Goal: Task Accomplishment & Management: Manage account settings

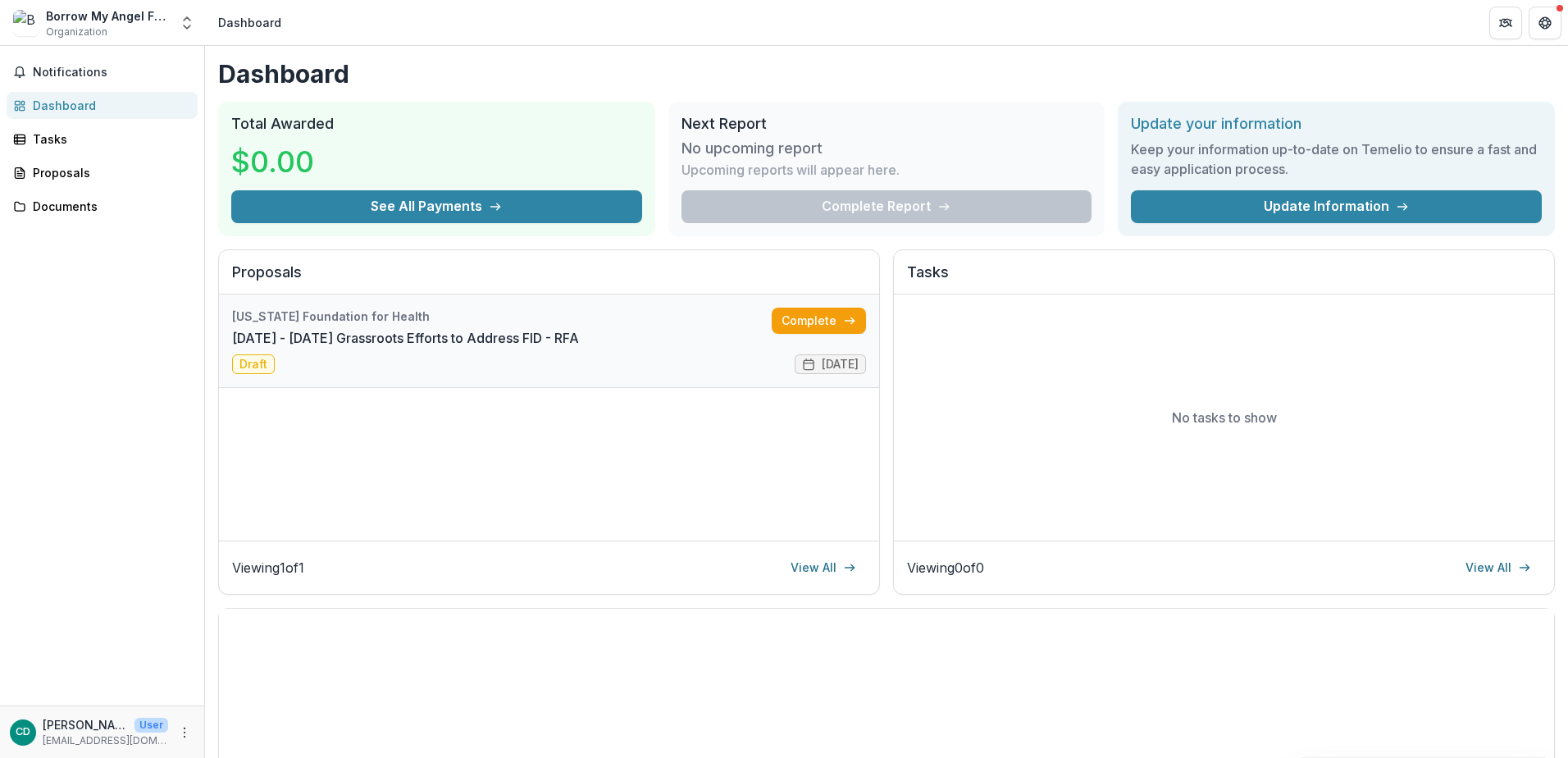
click at [579, 348] on link "[DATE] - [DATE] Grassroots Efforts to Address FID - RFA" at bounding box center [405, 338] width 347 height 20
click at [1533, 24] on button "Get Help" at bounding box center [1545, 23] width 33 height 33
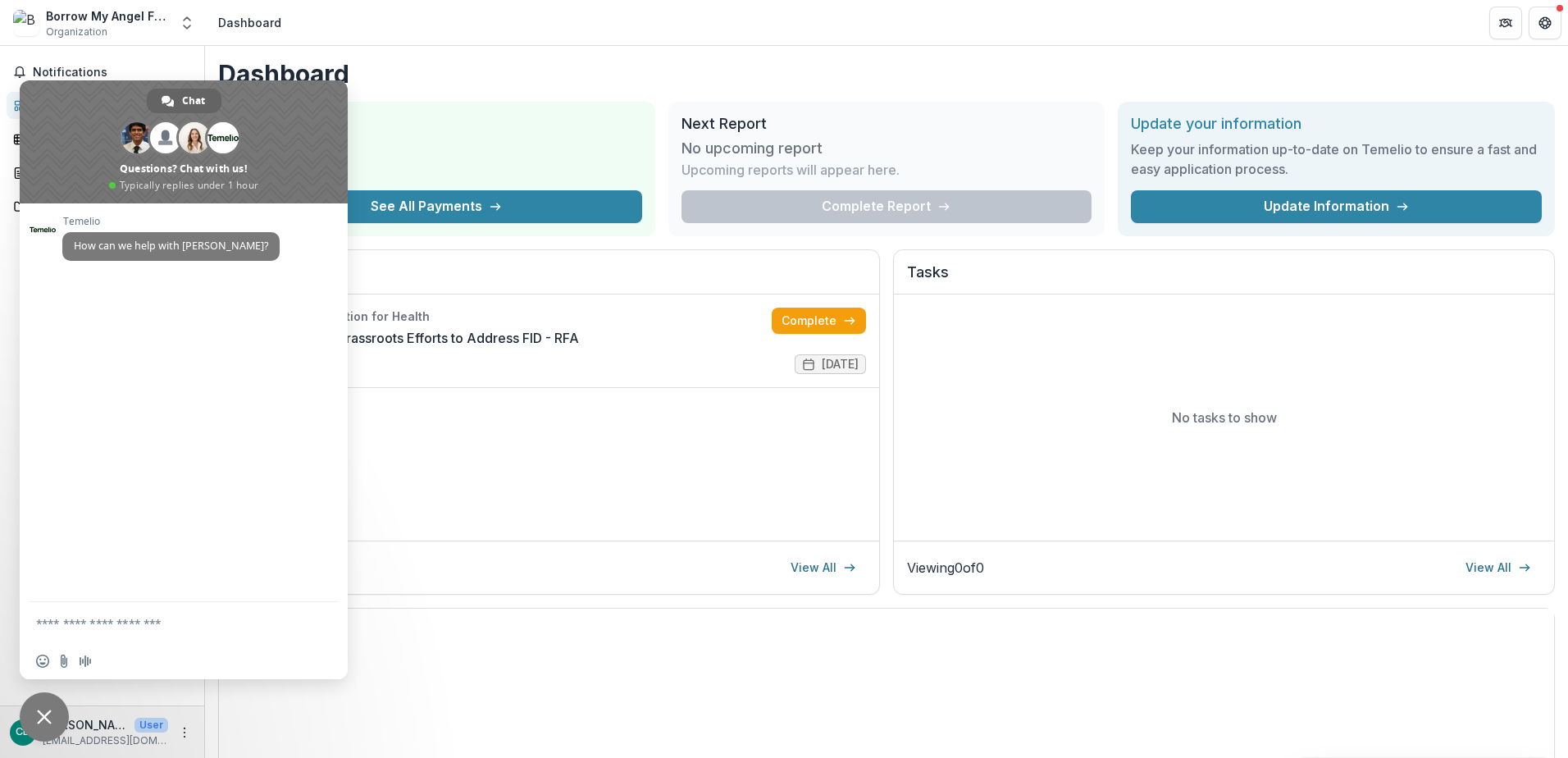
click at [419, 44] on header "Dashboard" at bounding box center [886, 23] width 1363 height 45
click at [119, 745] on p "[EMAIL_ADDRESS][DOMAIN_NAME]" at bounding box center [105, 740] width 126 height 15
click at [201, 715] on div "CD [PERSON_NAME] User [EMAIL_ADDRESS][DOMAIN_NAME]" at bounding box center [102, 731] width 204 height 53
click at [21, 722] on span "Close chat" at bounding box center [44, 716] width 49 height 49
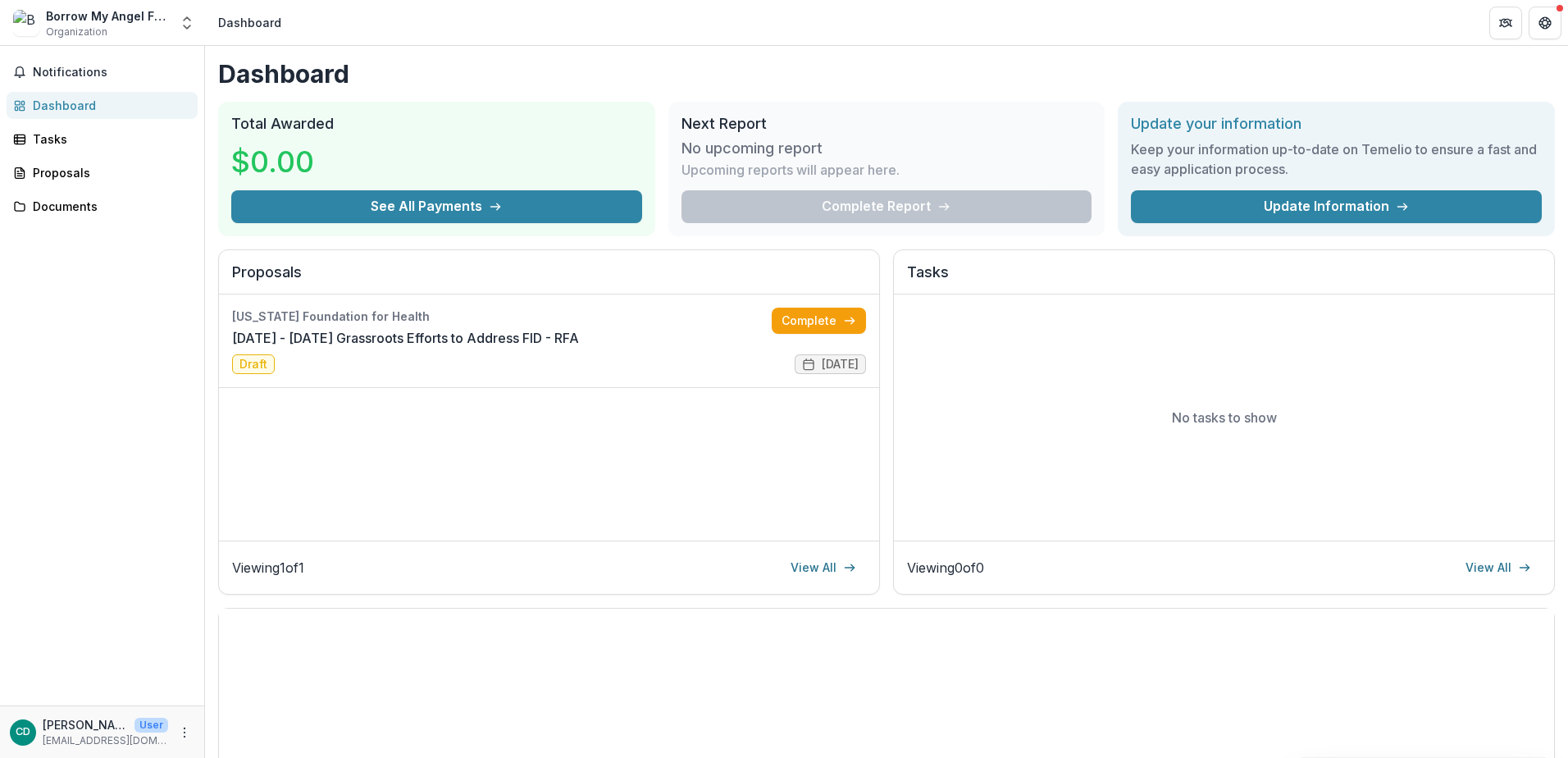
click at [44, 723] on p "[PERSON_NAME]" at bounding box center [85, 725] width 85 height 18
click at [178, 735] on icon "More" at bounding box center [184, 733] width 13 height 13
click at [161, 738] on p "[EMAIL_ADDRESS][DOMAIN_NAME]" at bounding box center [105, 740] width 126 height 15
click at [186, 722] on div "CD [PERSON_NAME] User [EMAIL_ADDRESS][DOMAIN_NAME]" at bounding box center [102, 732] width 184 height 32
click at [113, 397] on div "Notifications Dashboard Tasks Proposals Documents" at bounding box center [102, 375] width 204 height 660
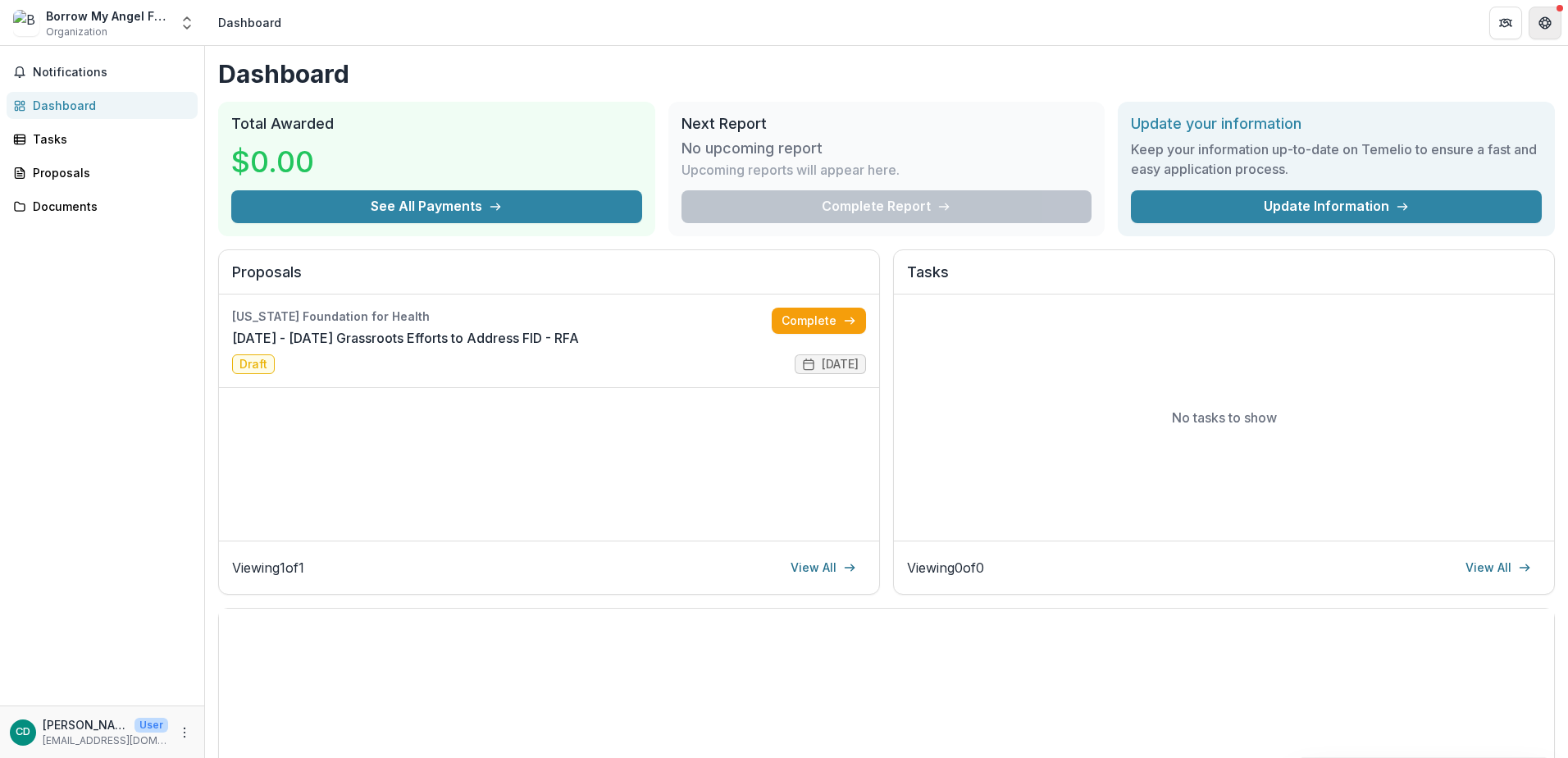
click at [1545, 26] on icon "Get Help" at bounding box center [1545, 27] width 4 height 3
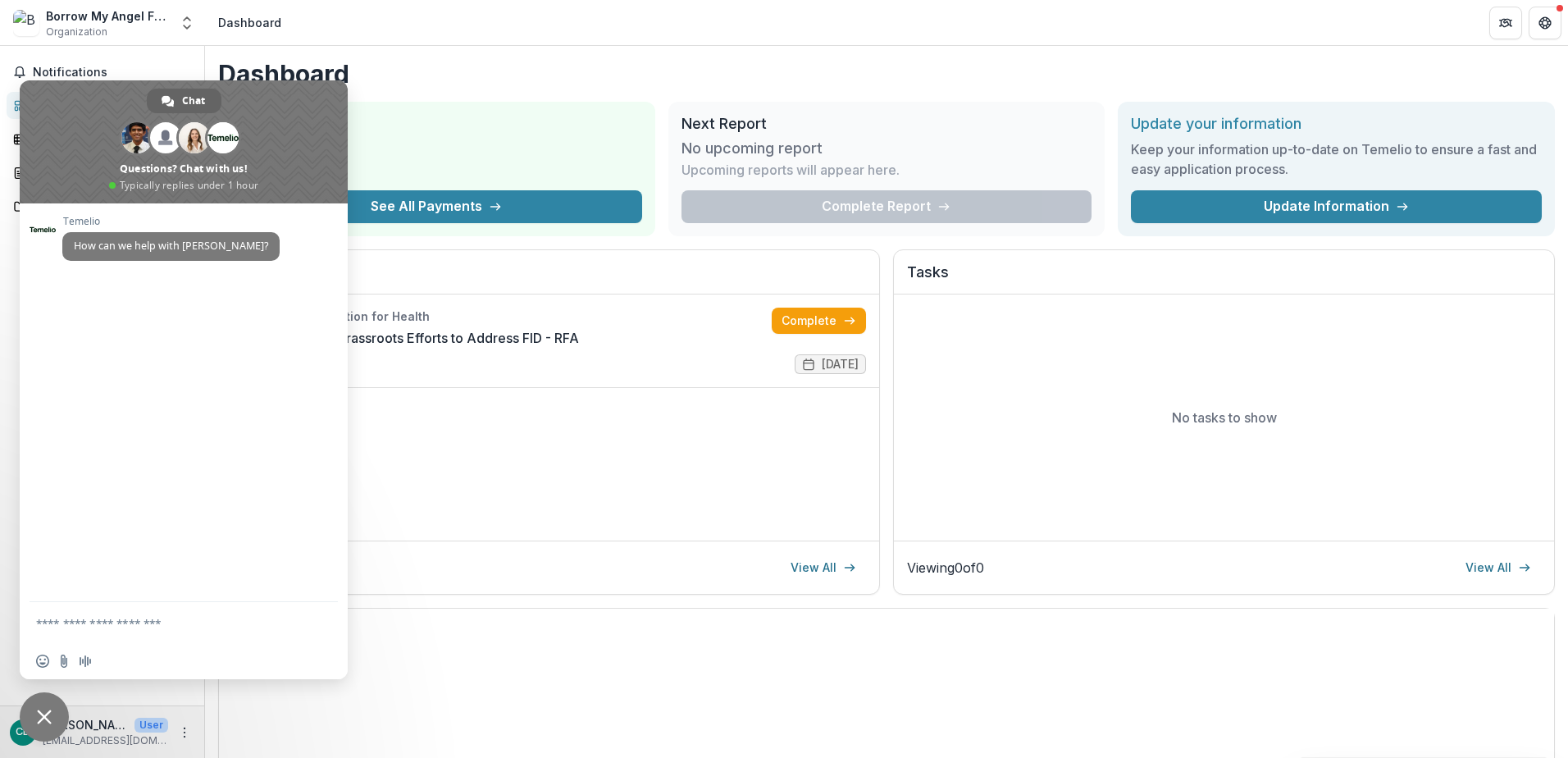
click at [453, 45] on div "Borrow My Angel Foundation Organization Nonprofits Borrow My Angel Foundation T…" at bounding box center [784, 23] width 1568 height 46
click at [118, 735] on p "[EMAIL_ADDRESS][DOMAIN_NAME]" at bounding box center [105, 740] width 126 height 15
click at [38, 710] on span "Close chat" at bounding box center [44, 717] width 15 height 15
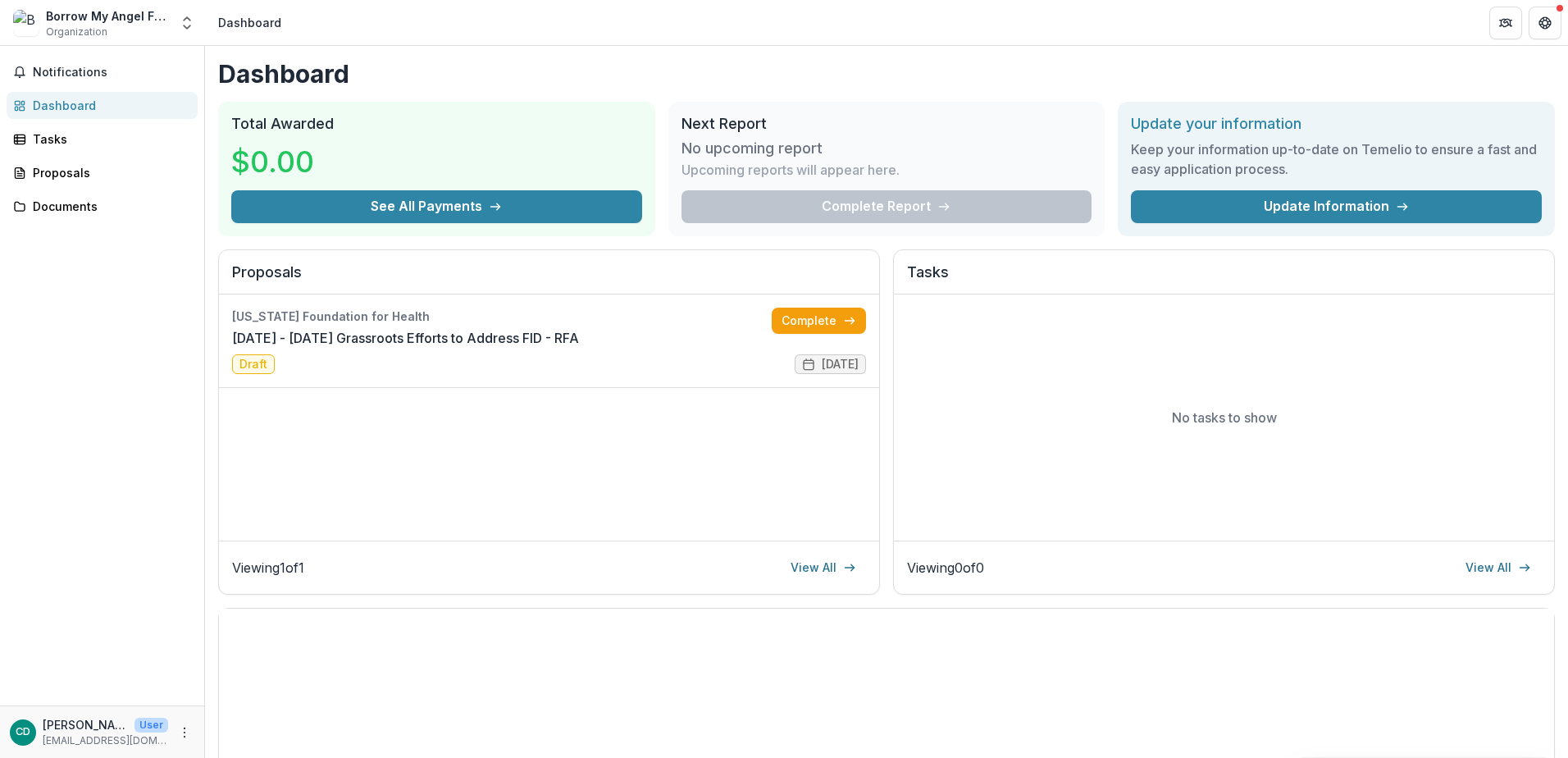
click at [114, 8] on div "Borrow My Angel Foundation" at bounding box center [108, 16] width 123 height 18
click at [36, 716] on div "CD [PERSON_NAME] User [EMAIL_ADDRESS][DOMAIN_NAME]" at bounding box center [89, 732] width 158 height 32
click at [181, 735] on icon "More" at bounding box center [184, 733] width 13 height 13
click at [282, 719] on button "Logout" at bounding box center [293, 725] width 176 height 27
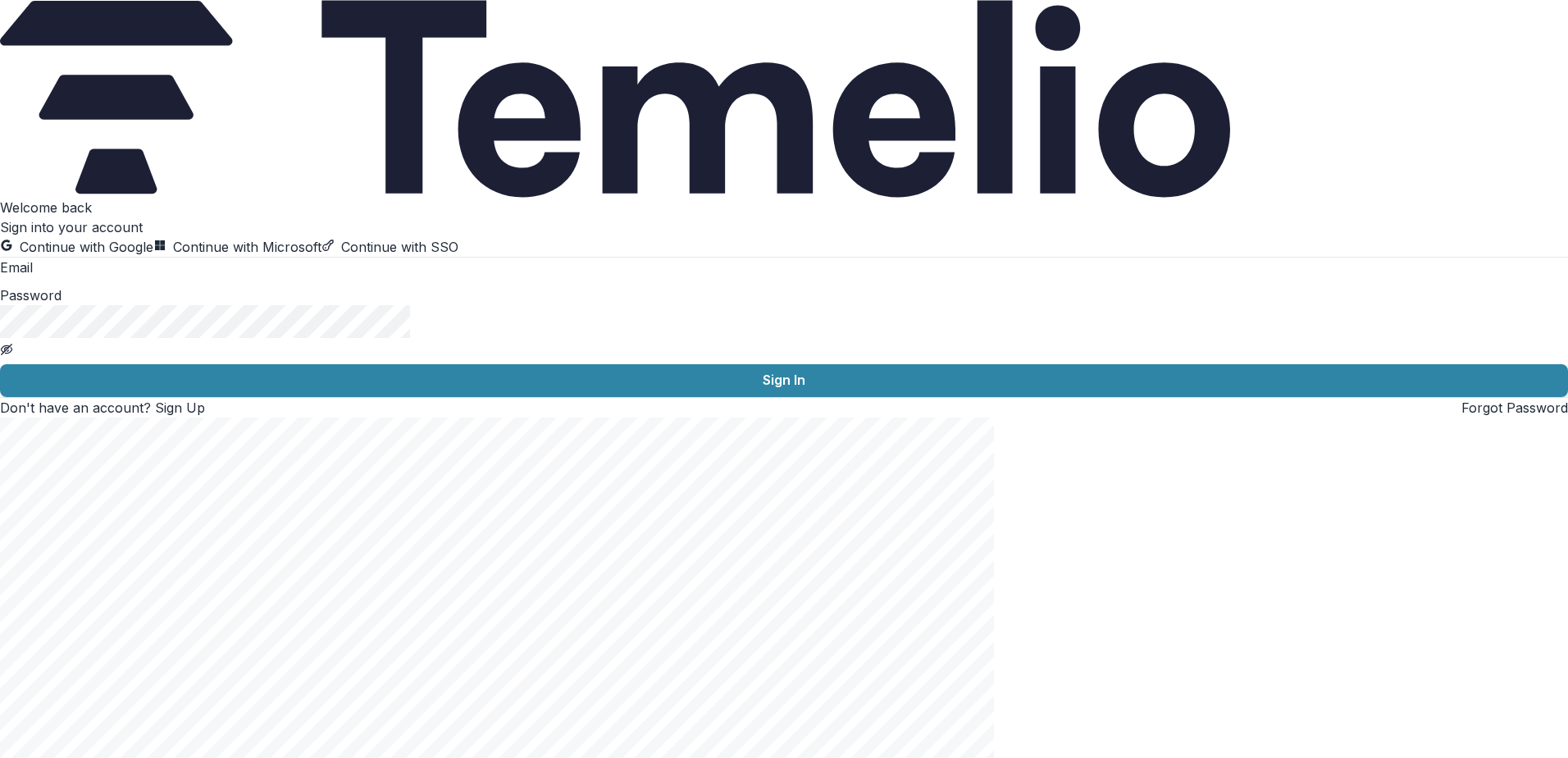
type input "**********"
click at [164, 279] on input "**********" at bounding box center [98, 269] width 131 height 20
click at [282, 418] on div "**********" at bounding box center [784, 308] width 1568 height 220
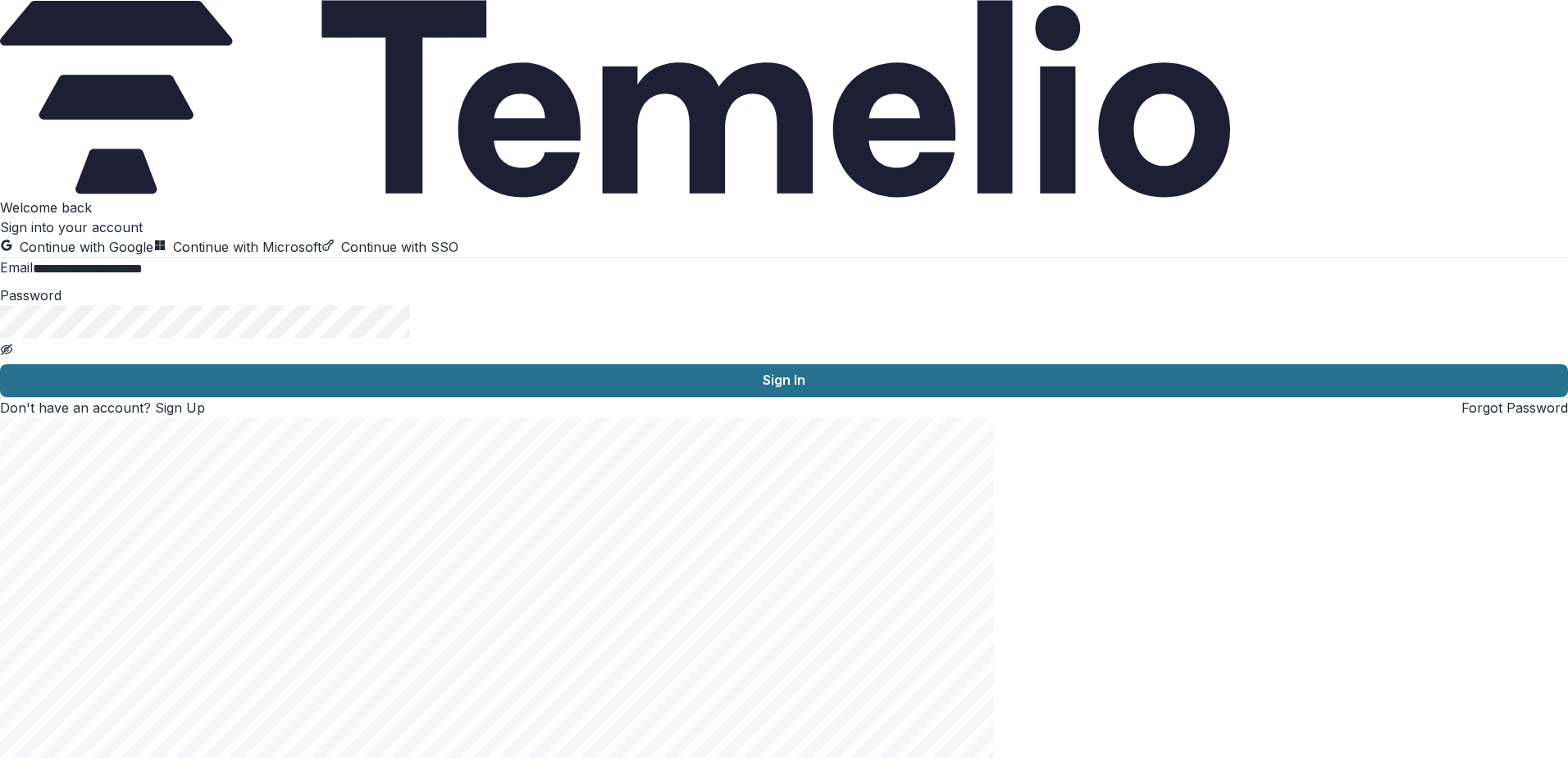
click at [282, 397] on button "Sign In" at bounding box center [784, 380] width 1568 height 33
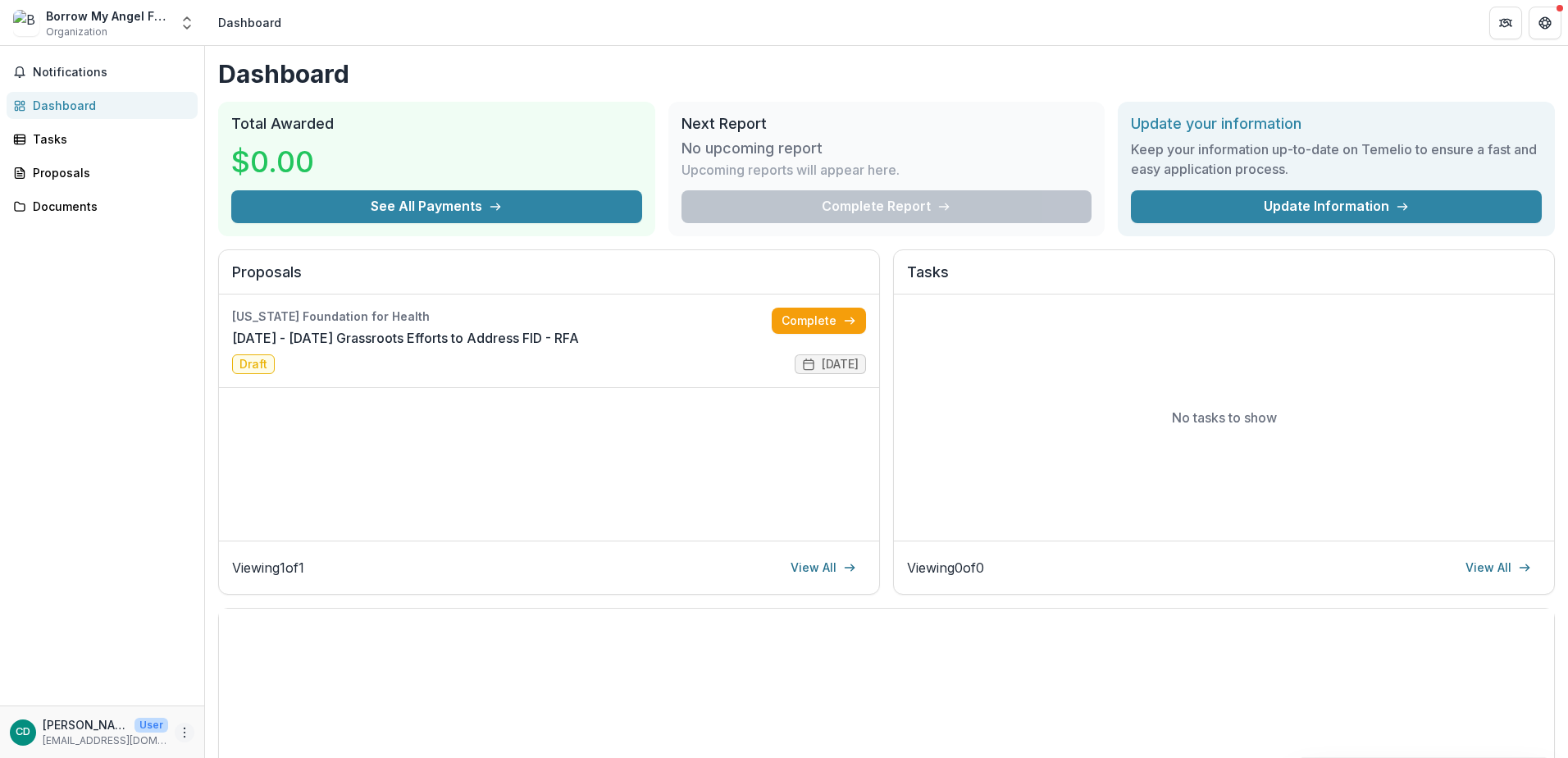
click at [182, 733] on icon "More" at bounding box center [184, 733] width 13 height 13
click at [287, 729] on button "Logout" at bounding box center [293, 725] width 176 height 27
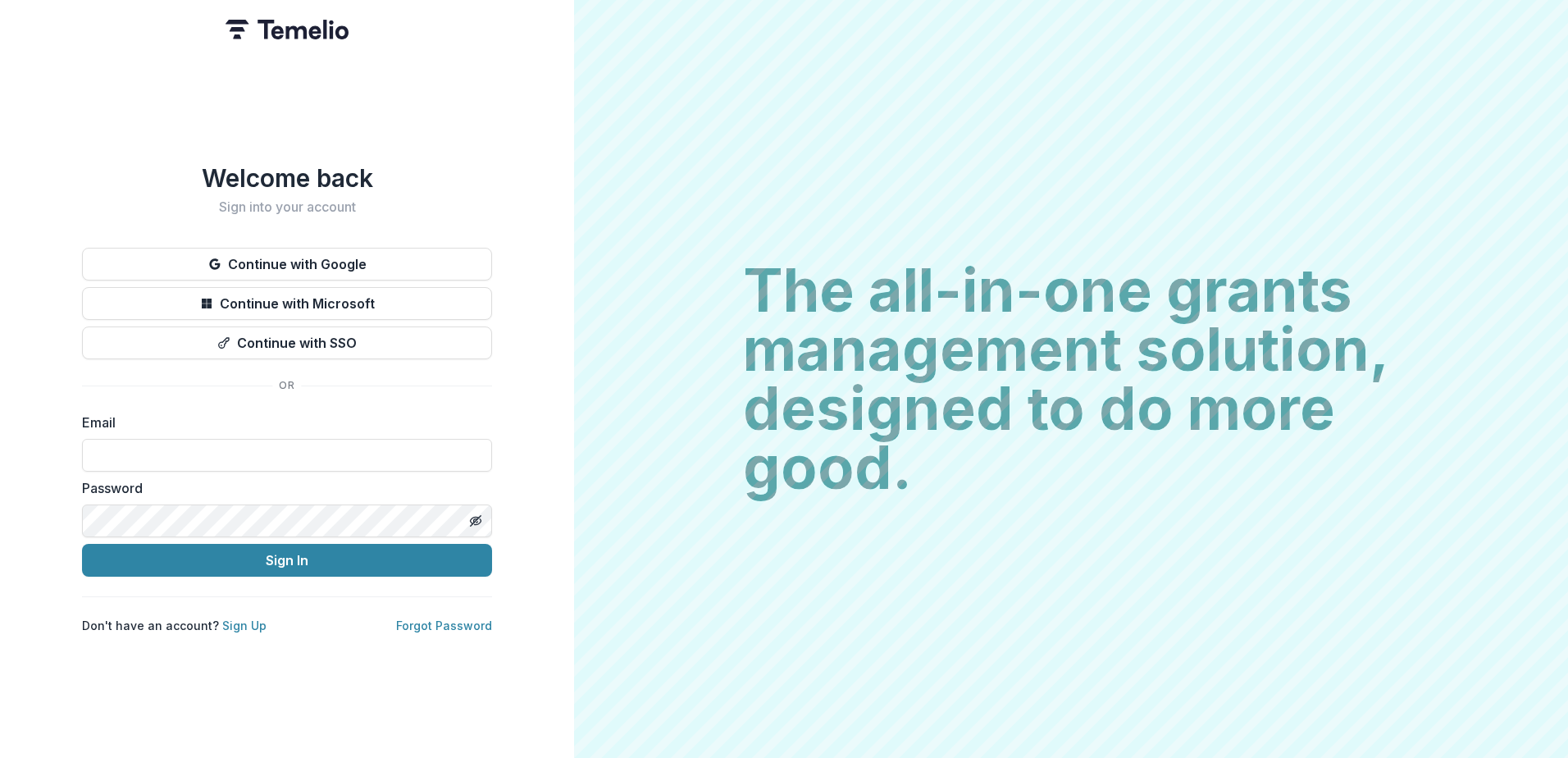
type input "**********"
